Goal: Navigation & Orientation: Find specific page/section

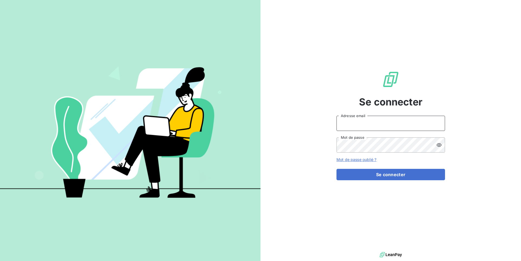
drag, startPoint x: 363, startPoint y: 123, endPoint x: 362, endPoint y: 130, distance: 6.3
click at [363, 123] on input "Adresse email" at bounding box center [391, 123] width 109 height 15
type input "admin@sonatelfixe"
click at [337, 169] on button "Se connecter" at bounding box center [391, 174] width 109 height 11
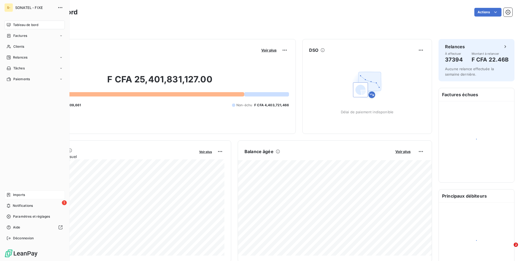
click at [21, 195] on span "Imports" at bounding box center [19, 195] width 12 height 5
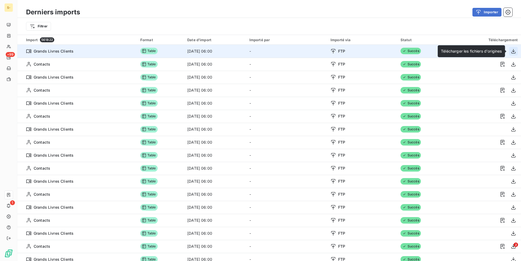
click at [514, 52] on icon "button" at bounding box center [513, 51] width 5 height 5
